Goal: Information Seeking & Learning: Learn about a topic

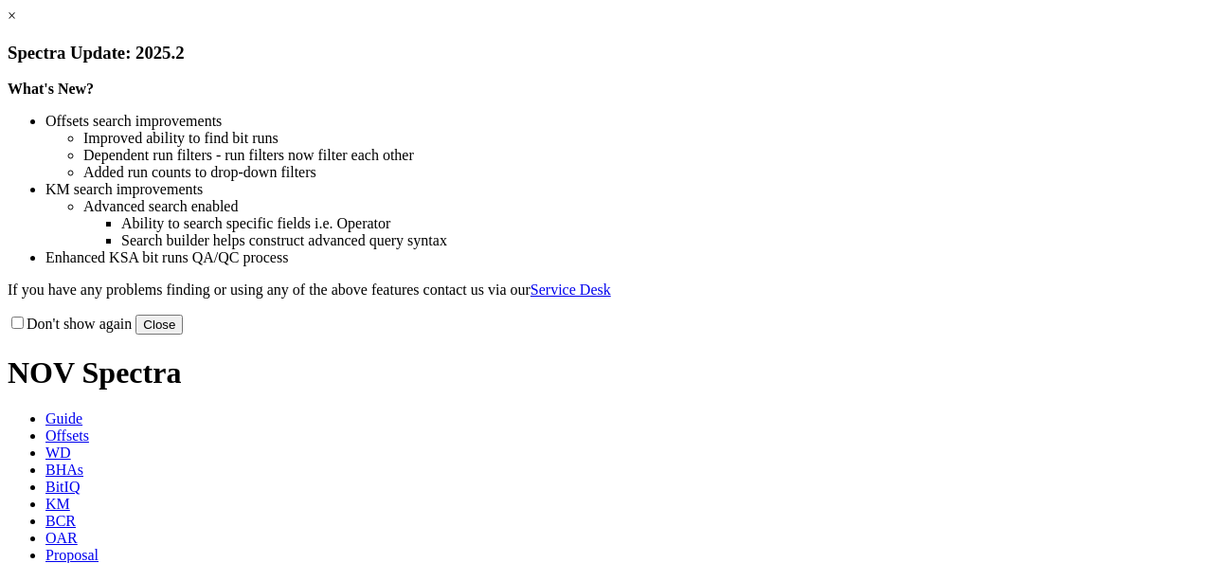
click at [183, 334] on button "Close" at bounding box center [158, 325] width 47 height 20
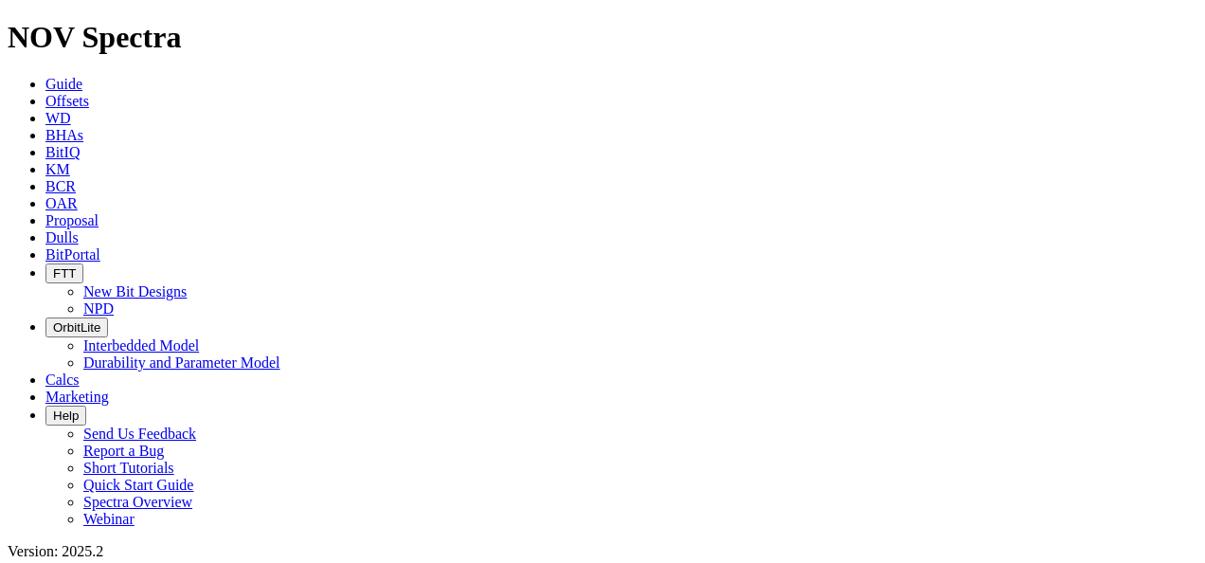
scroll to position [3109, 0]
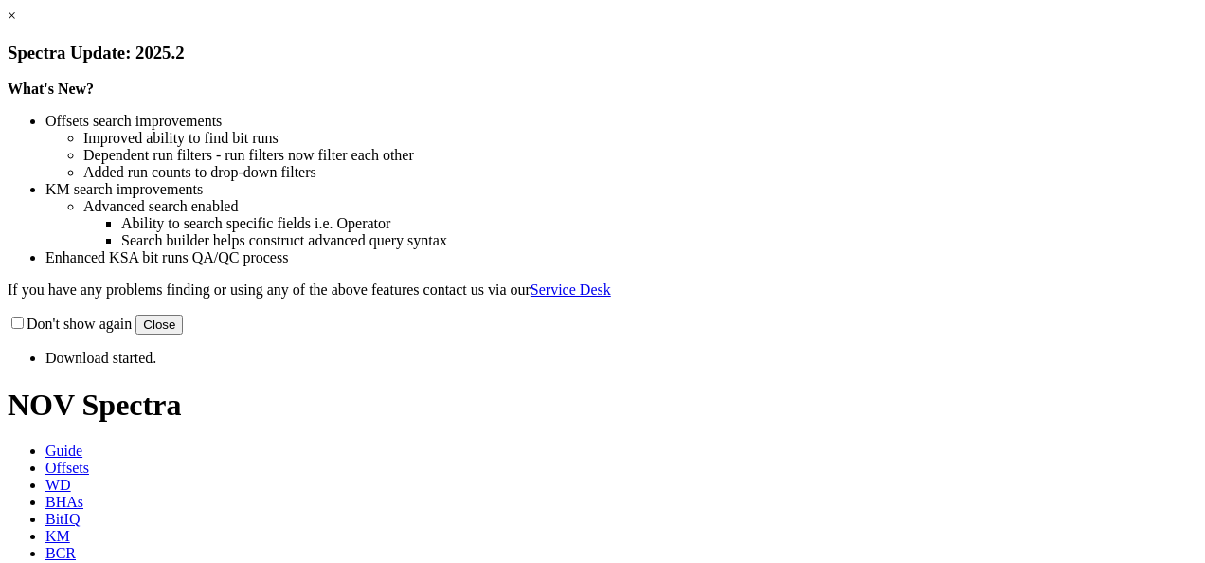
click at [183, 334] on button "Close" at bounding box center [158, 325] width 47 height 20
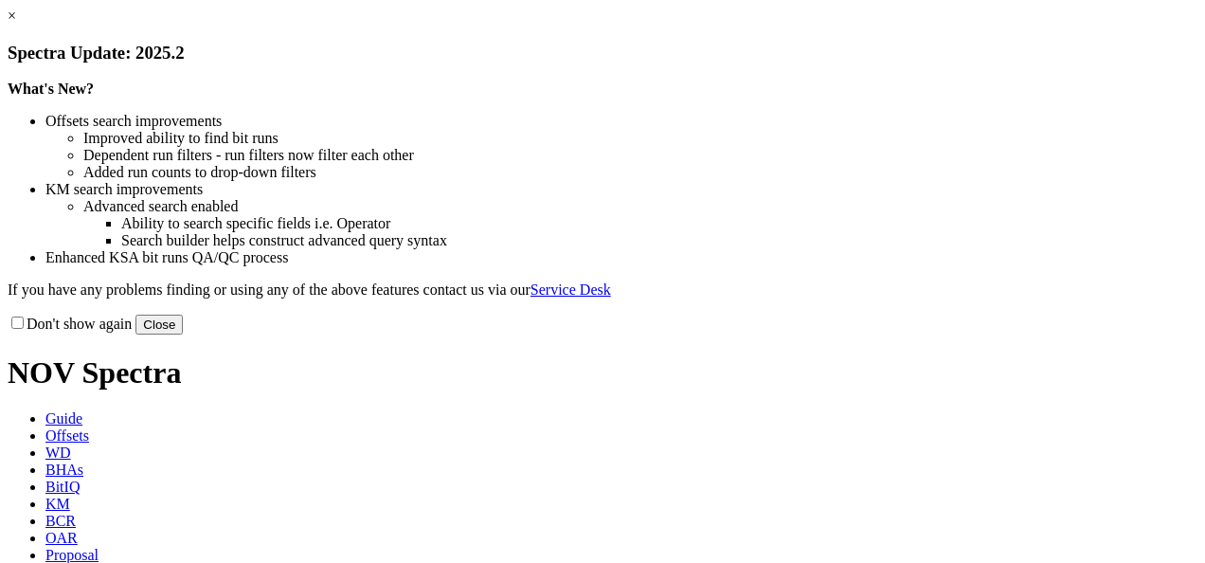
click at [16, 24] on link "×" at bounding box center [12, 16] width 9 height 16
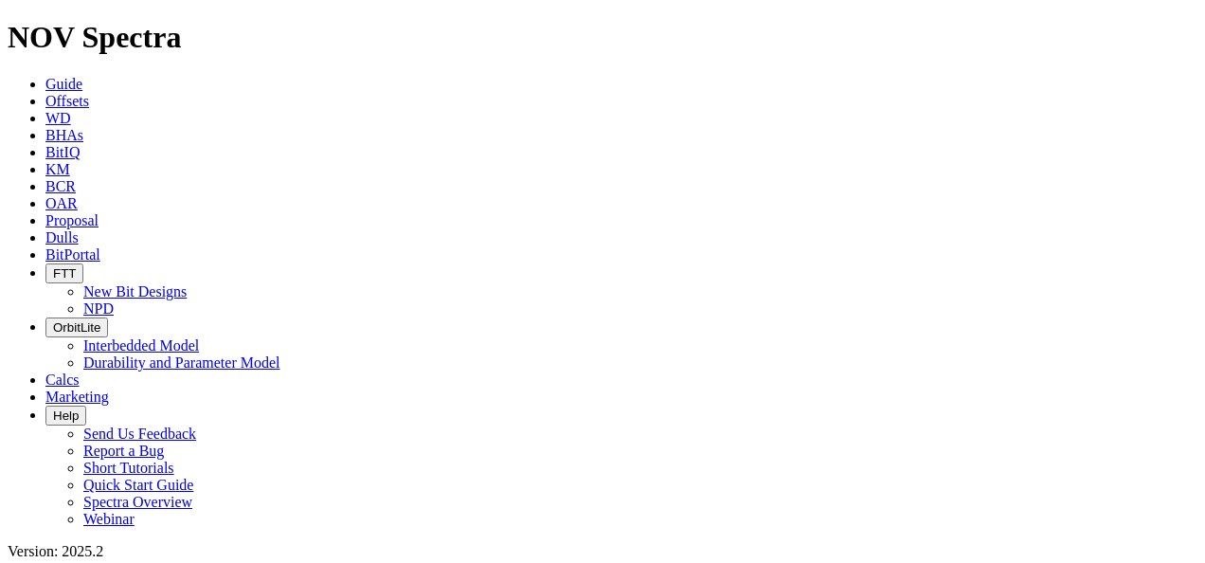
scroll to position [505, 0]
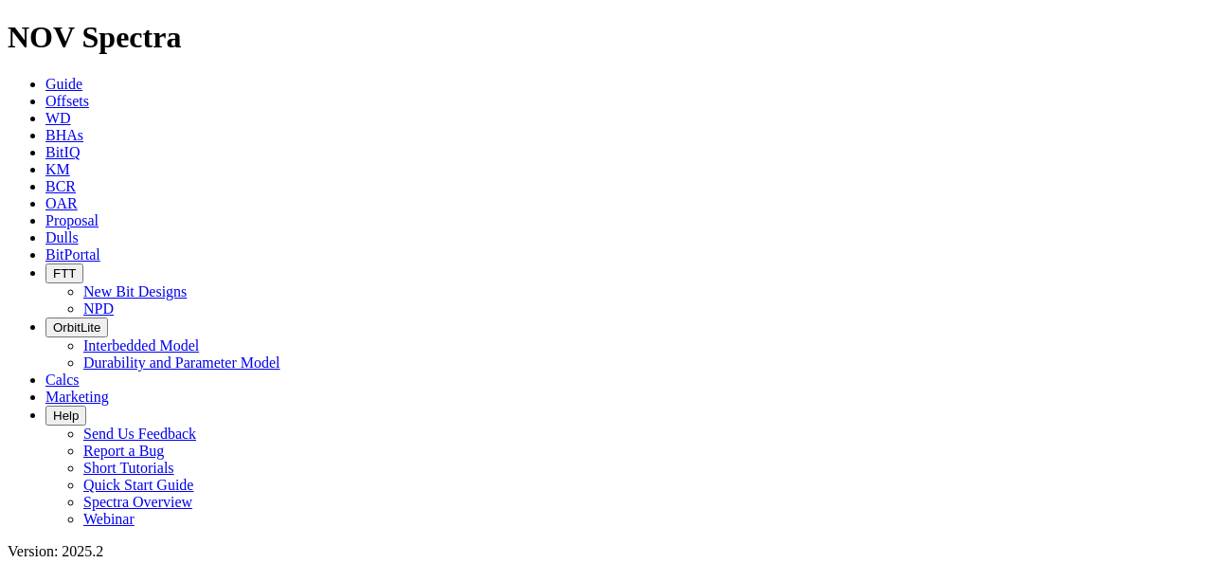
click at [53, 320] on icon "button" at bounding box center [53, 327] width 0 height 14
click at [280, 354] on link "Durability and Parameter Model" at bounding box center [181, 362] width 197 height 16
